Goal: Information Seeking & Learning: Learn about a topic

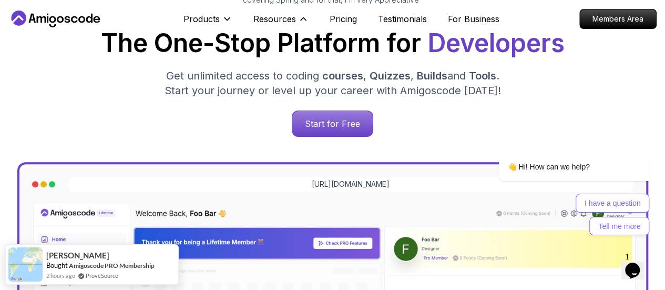
scroll to position [158, 0]
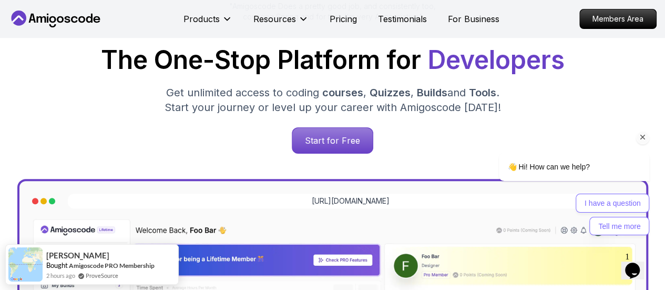
scroll to position [0, 0]
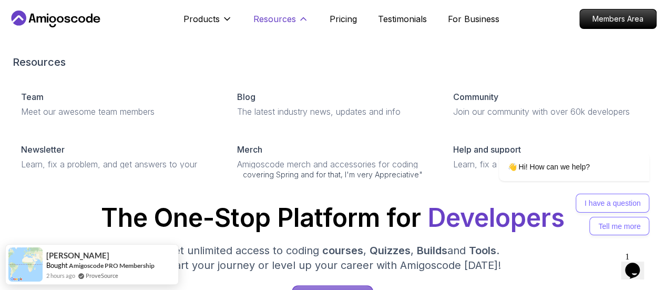
click at [306, 19] on icon at bounding box center [303, 19] width 11 height 11
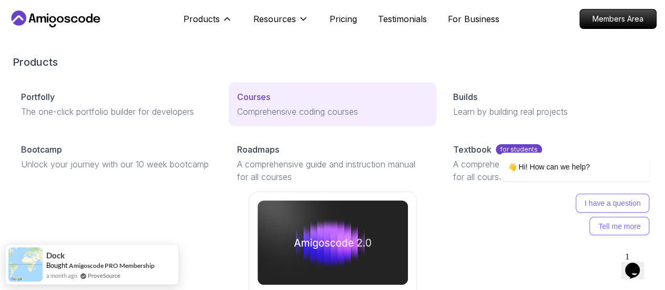
click at [237, 103] on p "Courses" at bounding box center [253, 96] width 33 height 13
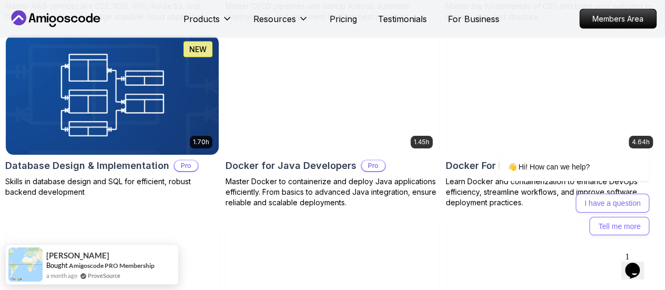
scroll to position [946, 0]
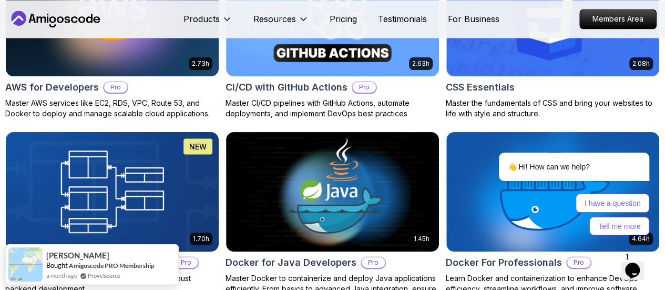
click at [224, 129] on img at bounding box center [112, 191] width 223 height 125
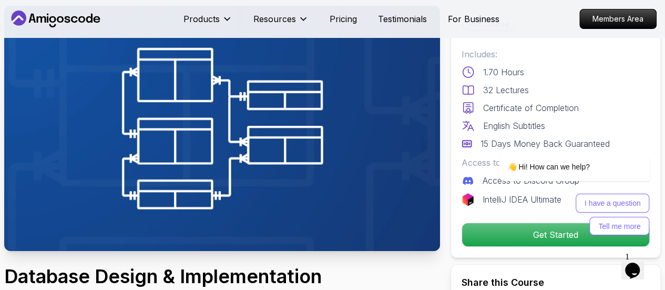
scroll to position [105, 0]
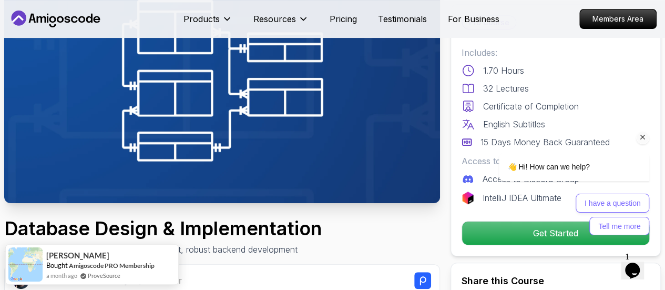
click at [643, 137] on icon "Chat attention grabber" at bounding box center [642, 136] width 9 height 9
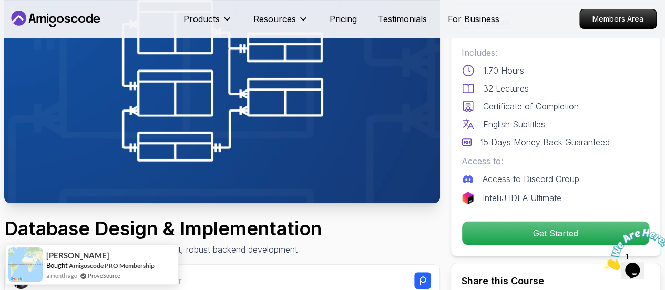
click at [604, 262] on icon "Close" at bounding box center [604, 266] width 0 height 9
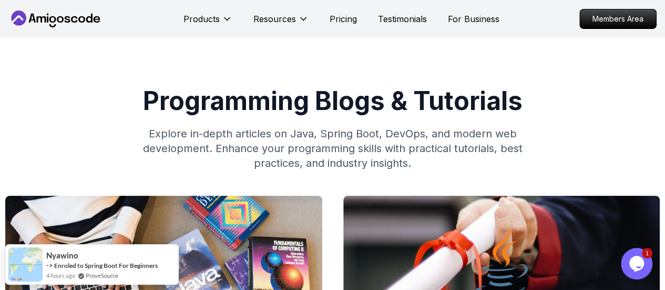
click at [416, 20] on p "Testimonials" at bounding box center [402, 19] width 49 height 13
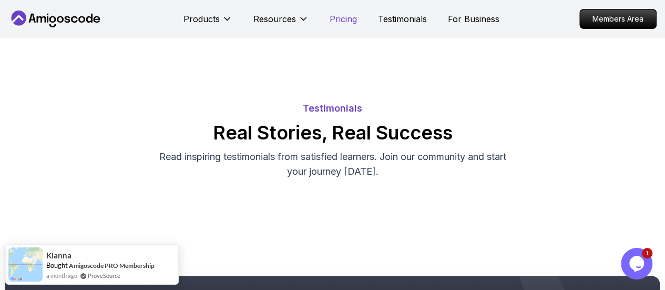
click at [350, 22] on p "Pricing" at bounding box center [343, 19] width 27 height 13
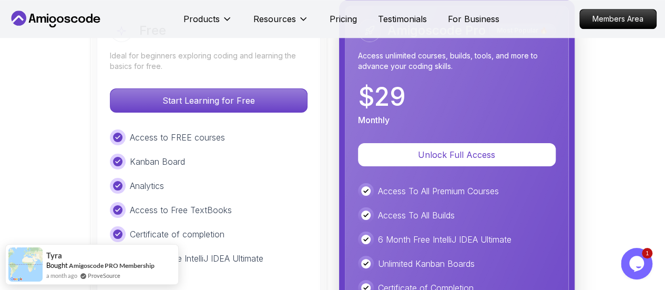
scroll to position [2258, 0]
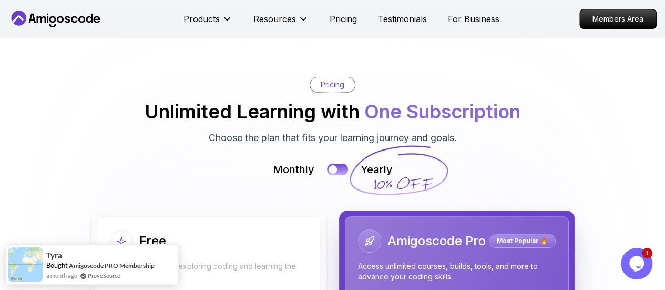
click at [325, 162] on div "Monthly Yearly" at bounding box center [332, 169] width 654 height 15
click at [334, 163] on button at bounding box center [337, 169] width 22 height 12
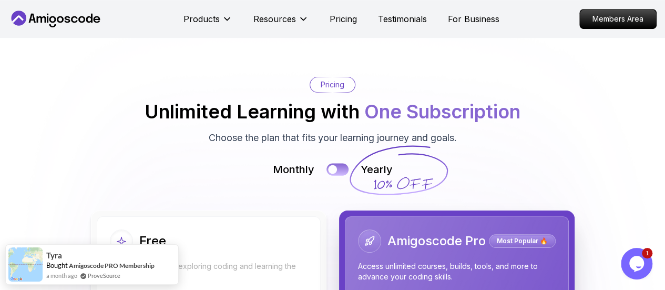
click at [334, 163] on button at bounding box center [337, 169] width 22 height 12
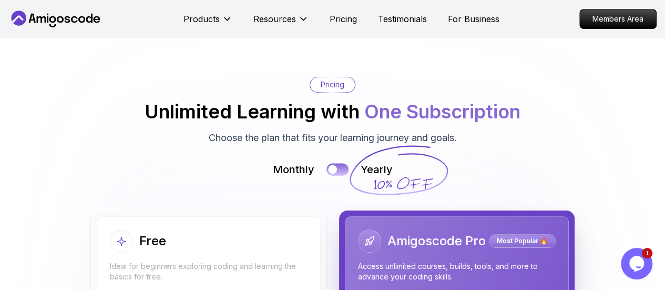
click at [334, 163] on button at bounding box center [337, 169] width 22 height 12
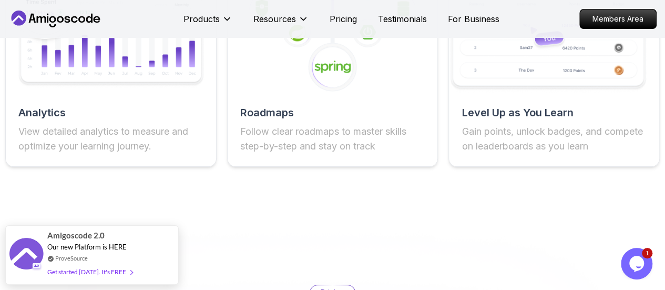
scroll to position [2048, 0]
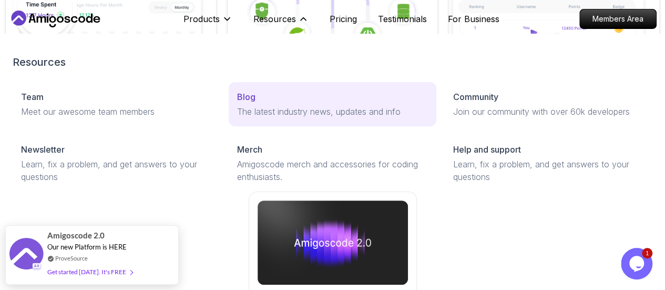
click at [237, 103] on p "Blog" at bounding box center [246, 96] width 18 height 13
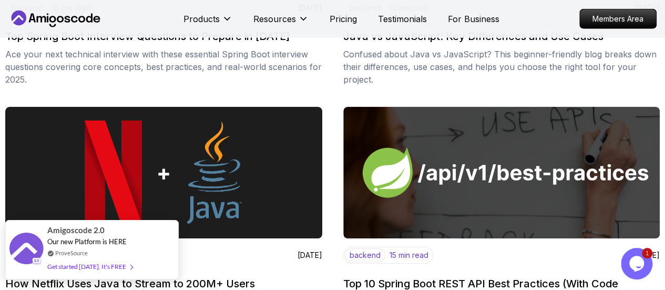
scroll to position [1314, 0]
